Goal: Transaction & Acquisition: Purchase product/service

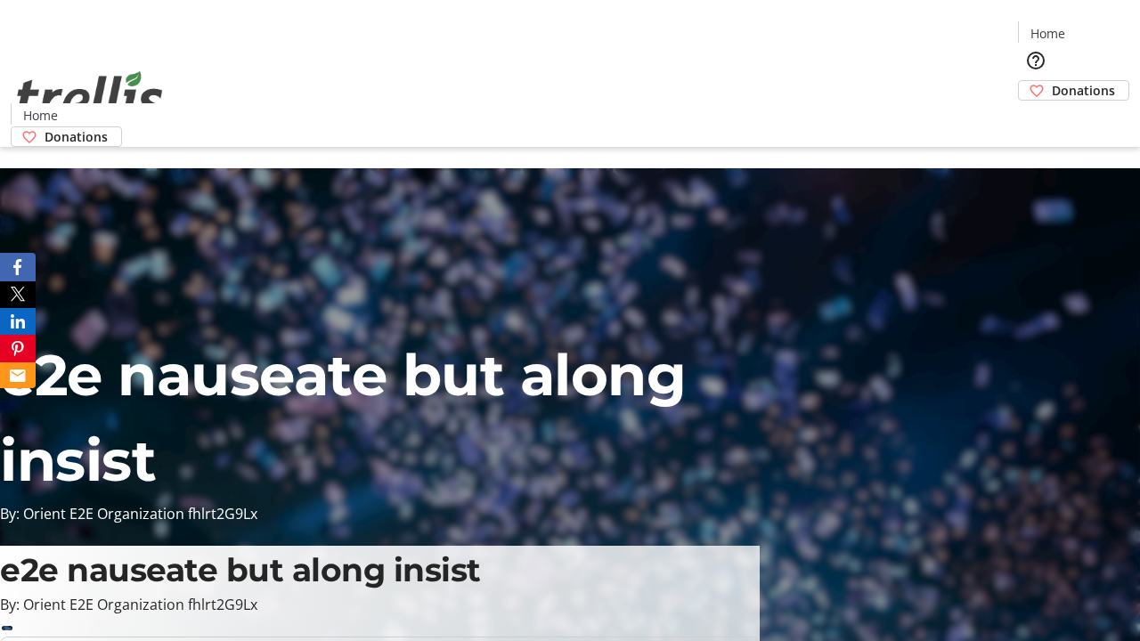
click at [1052, 81] on span "Donations" at bounding box center [1083, 90] width 63 height 19
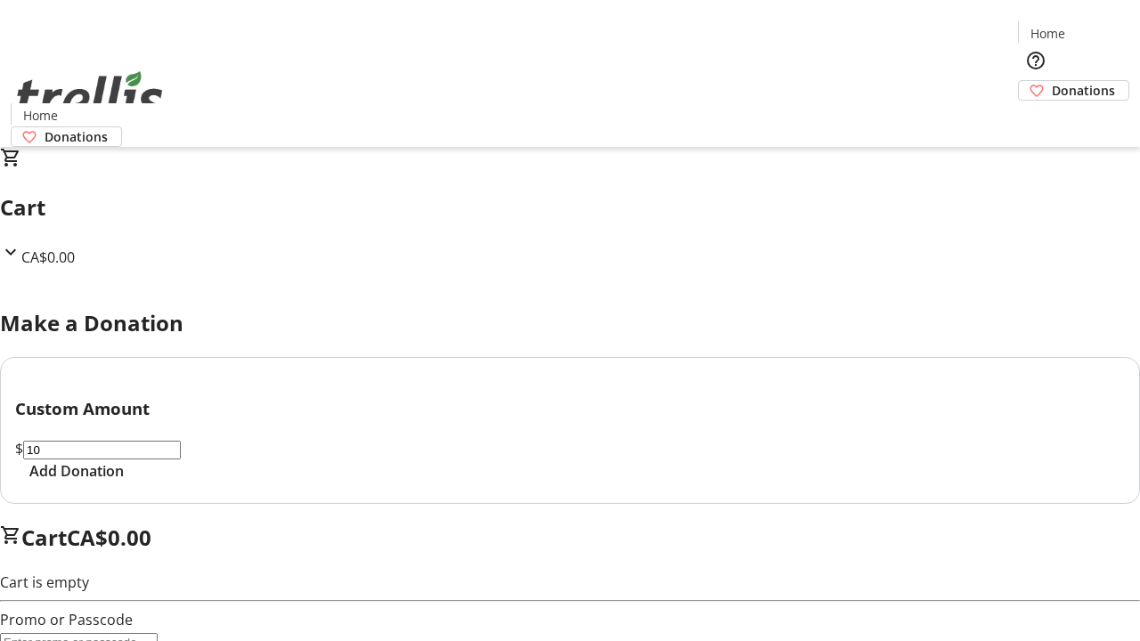
click at [124, 482] on span "Add Donation" at bounding box center [76, 470] width 94 height 21
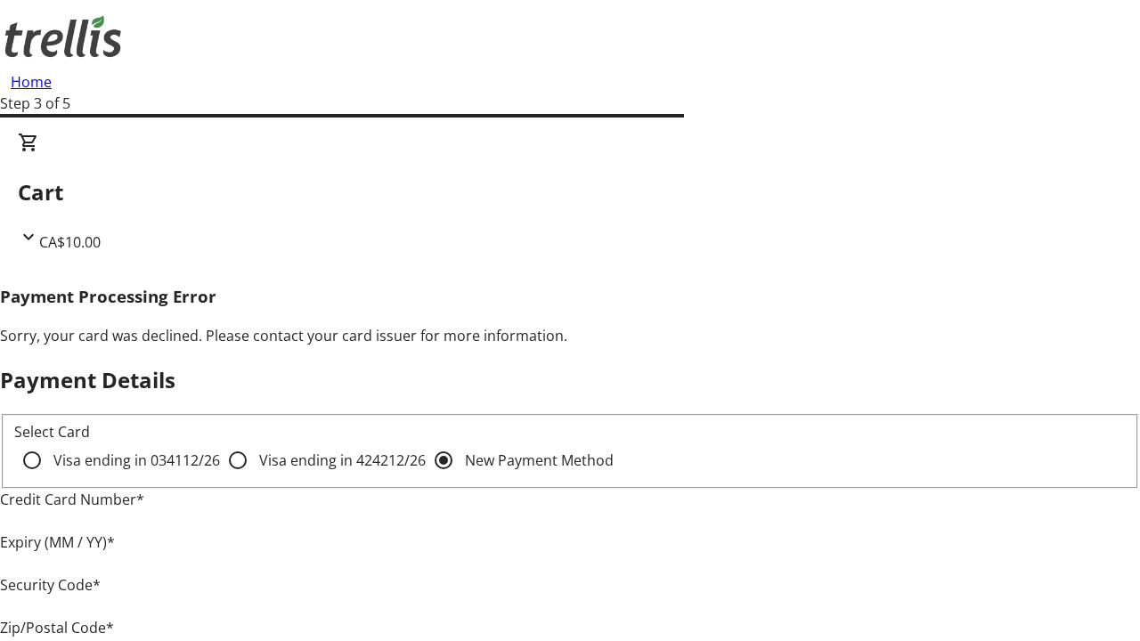
click at [220, 475] on input "Visa ending in 4242 12/26" at bounding box center [238, 461] width 36 height 36
radio input "true"
